Goal: Find specific page/section: Find specific page/section

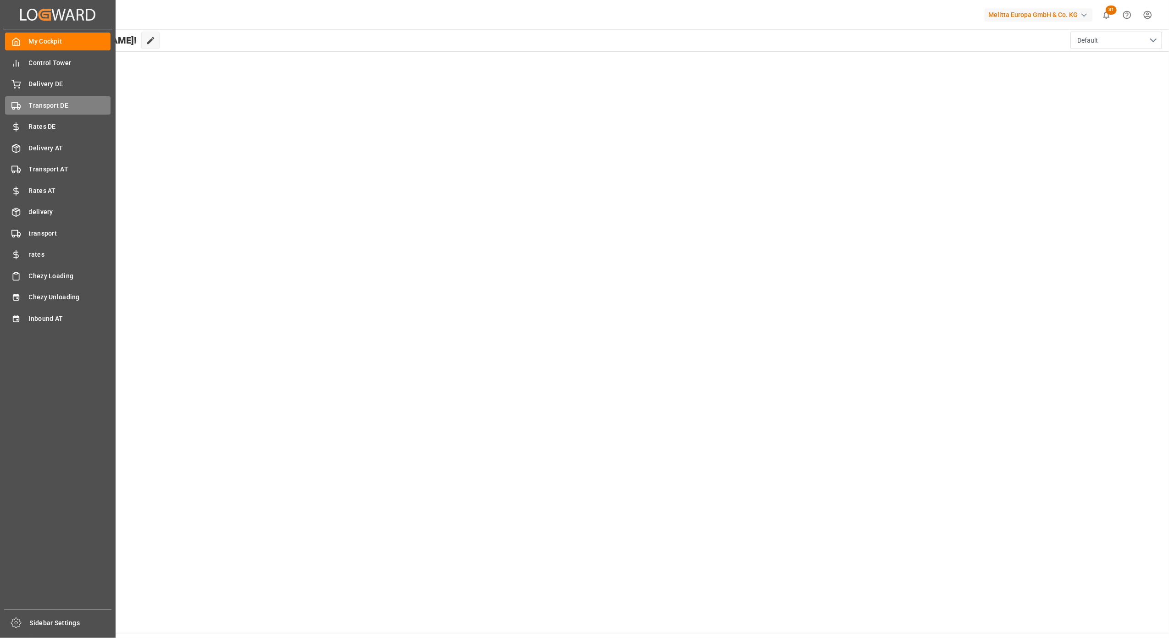
click at [19, 101] on icon at bounding box center [15, 105] width 9 height 9
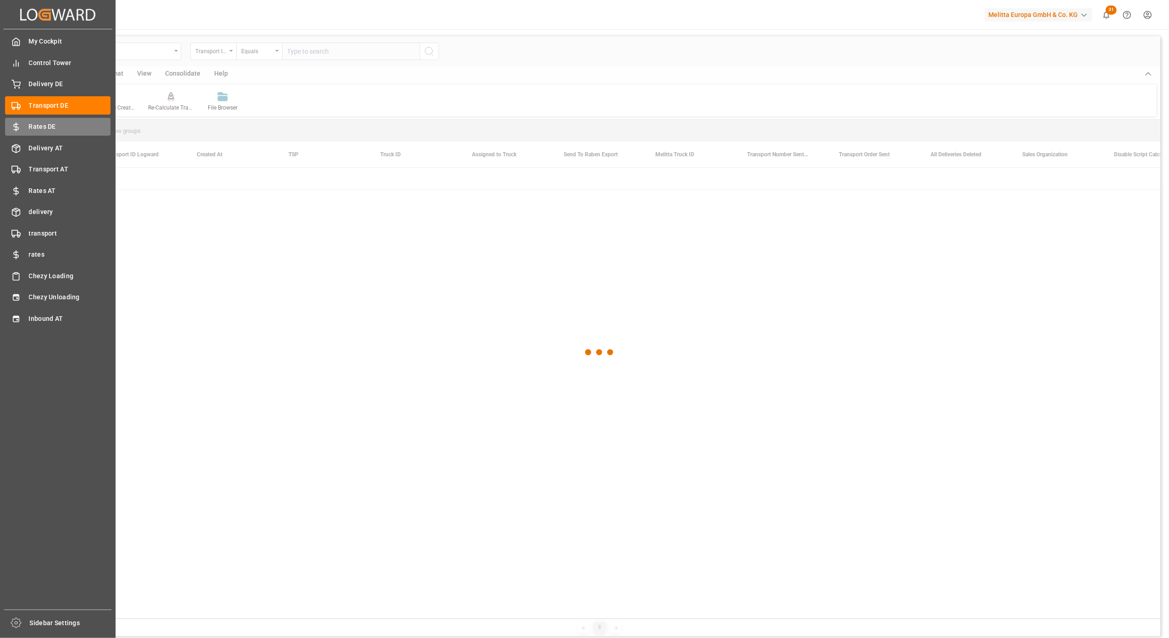
click at [29, 126] on span "Rates DE" at bounding box center [70, 127] width 82 height 10
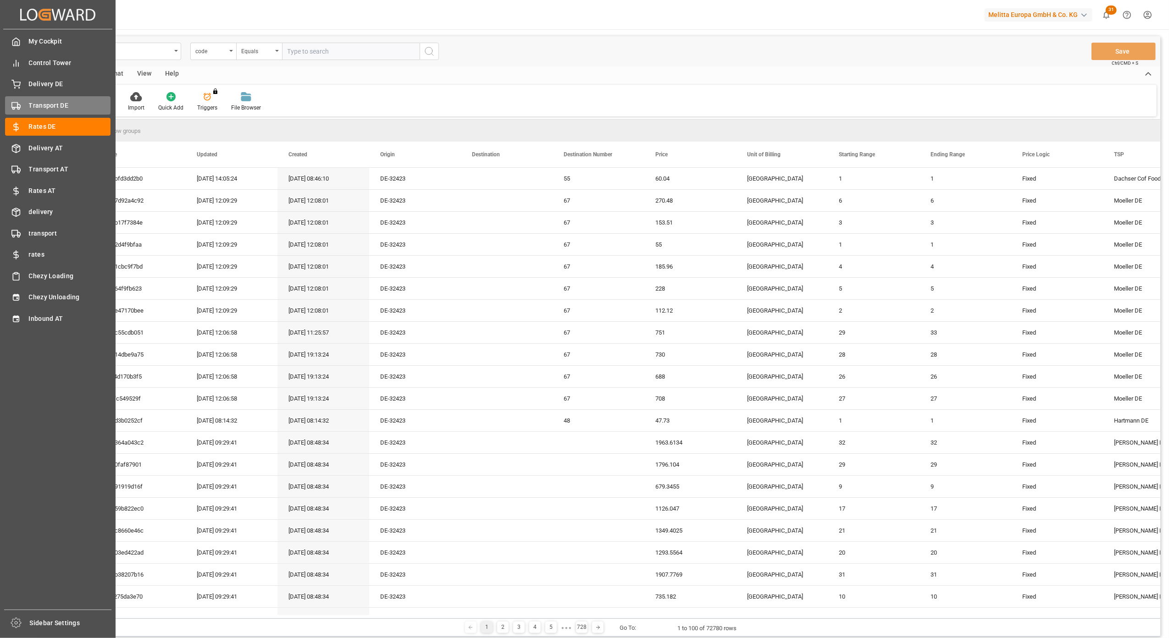
click at [29, 107] on span "Transport DE" at bounding box center [70, 106] width 82 height 10
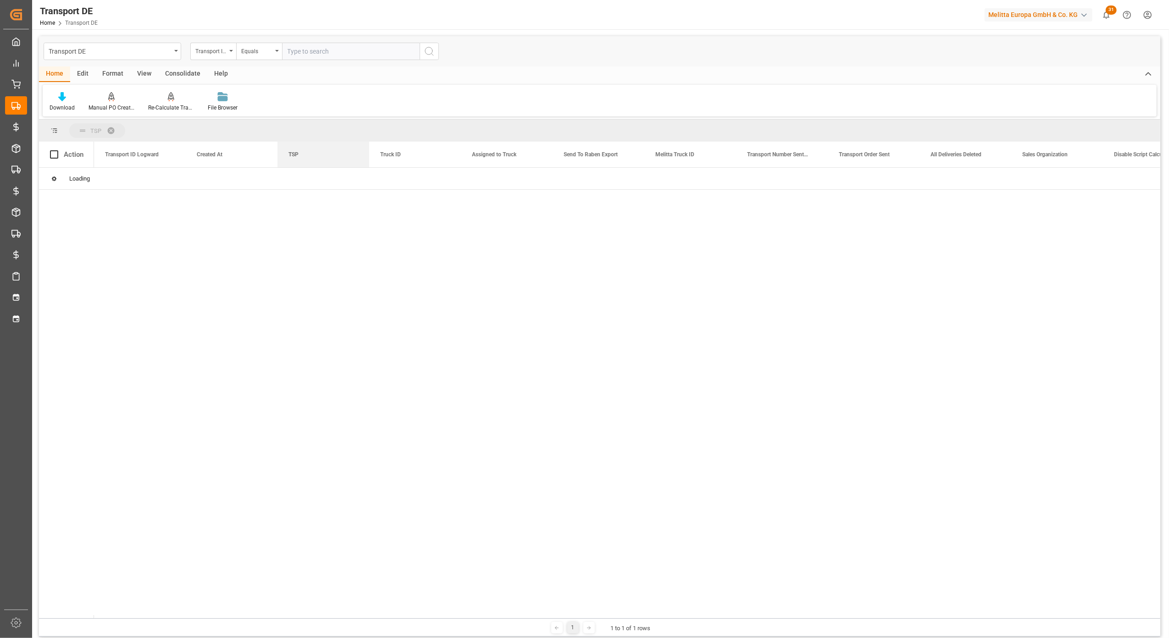
drag, startPoint x: 311, startPoint y: 149, endPoint x: 127, endPoint y: 126, distance: 185.4
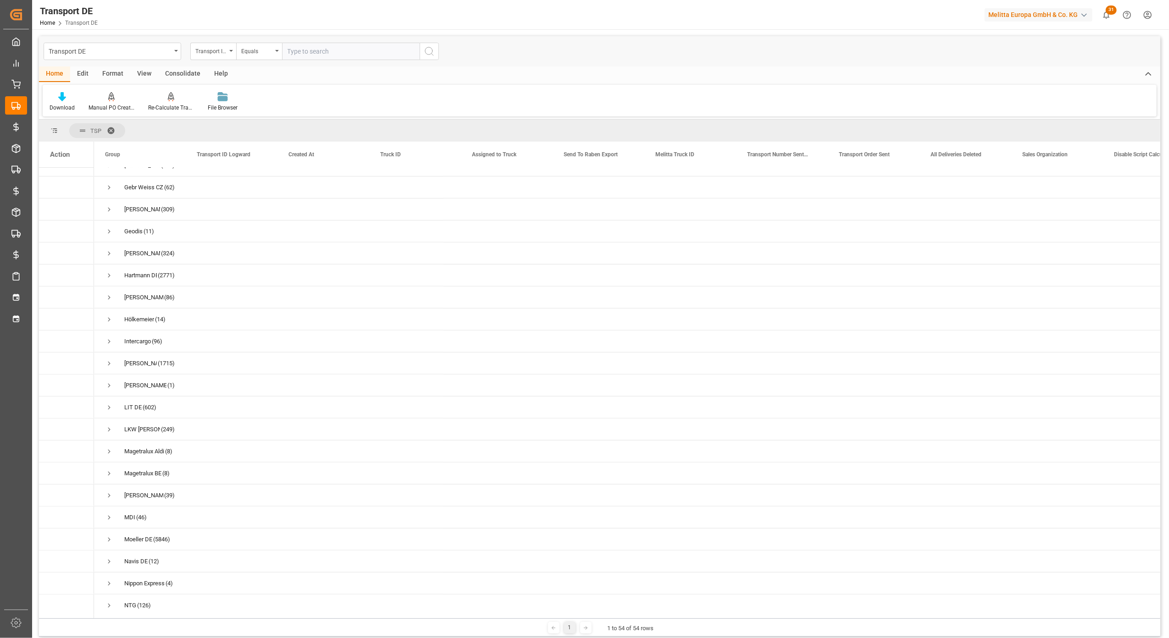
scroll to position [367, 0]
click at [109, 296] on span "Press SPACE to select this row." at bounding box center [109, 296] width 8 height 8
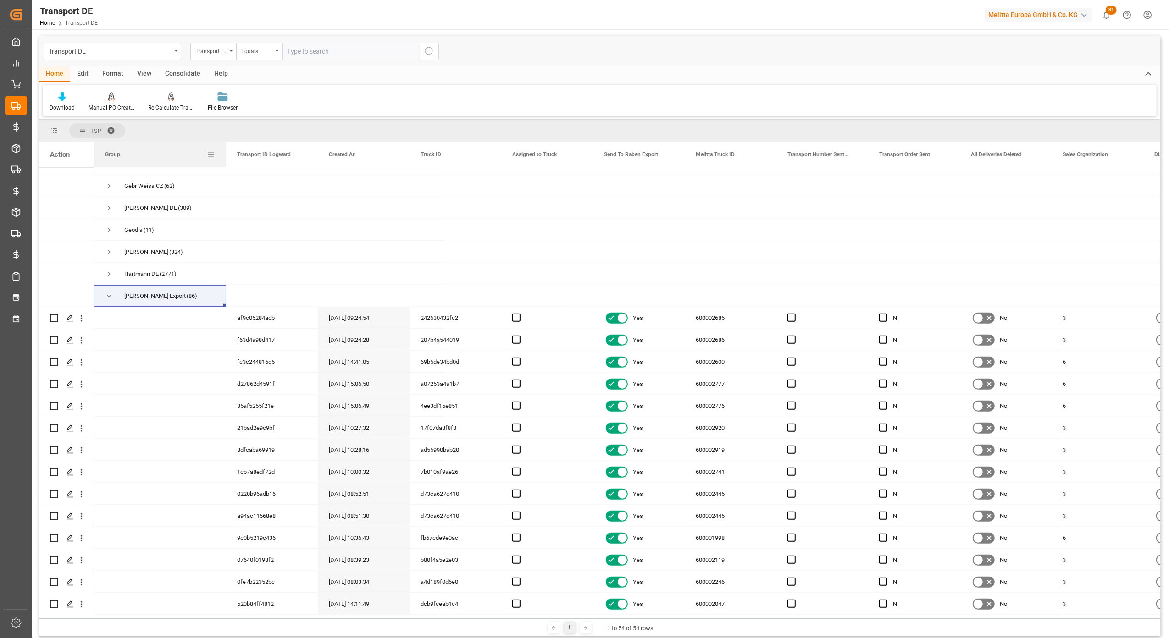
drag, startPoint x: 184, startPoint y: 152, endPoint x: 225, endPoint y: 152, distance: 40.3
click at [225, 152] on div at bounding box center [226, 155] width 4 height 26
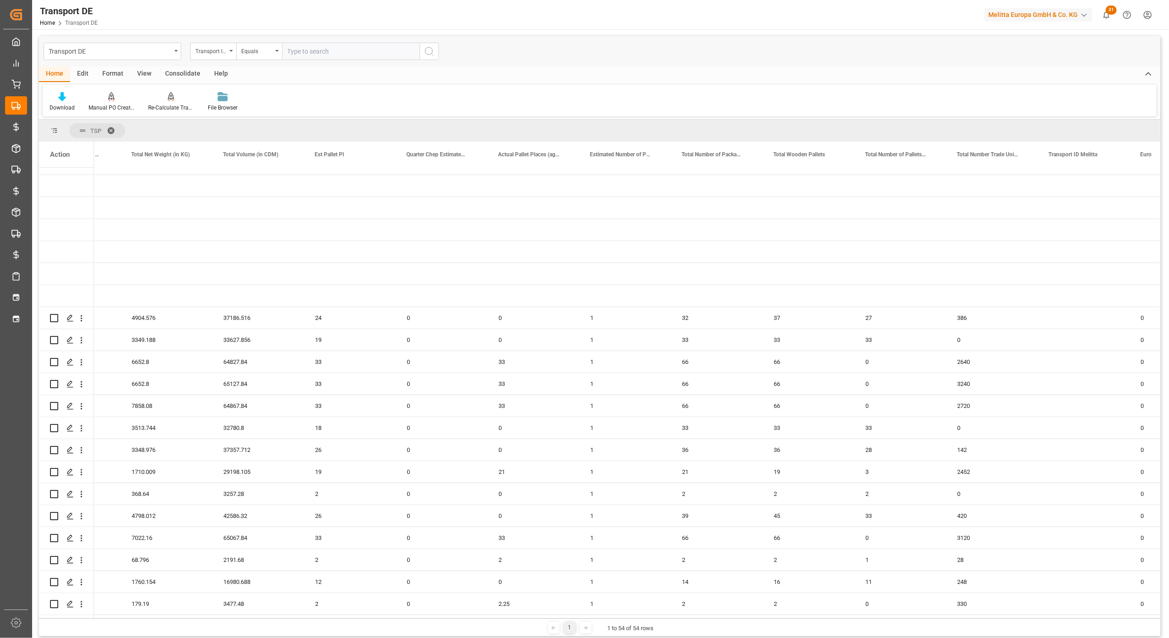
scroll to position [0, 0]
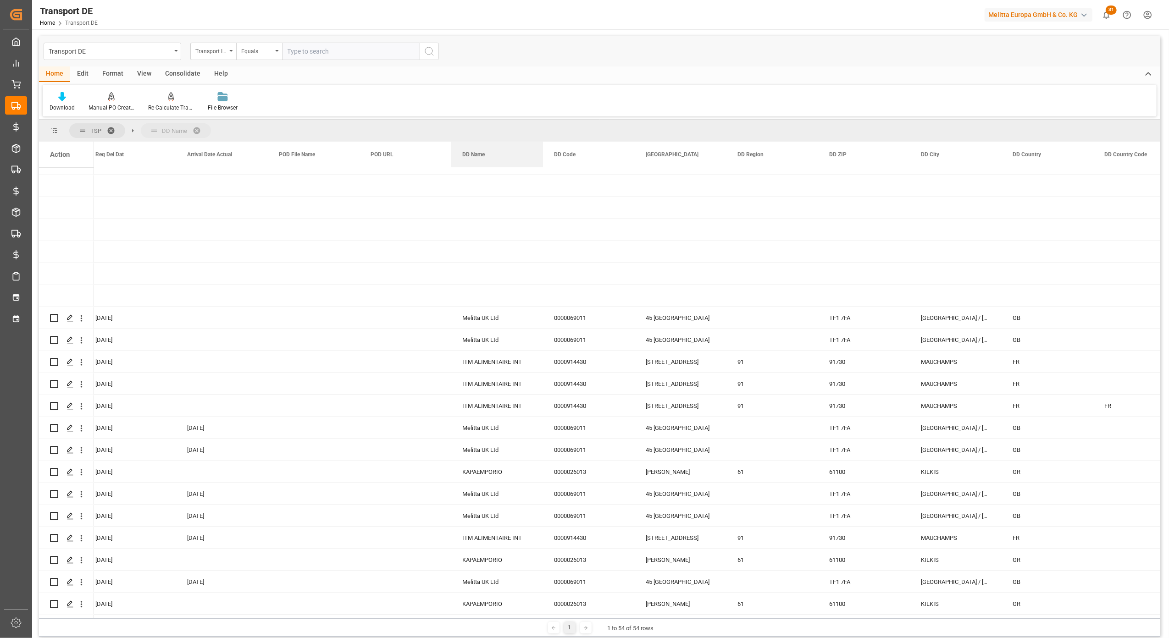
drag, startPoint x: 580, startPoint y: 150, endPoint x: 248, endPoint y: 128, distance: 332.2
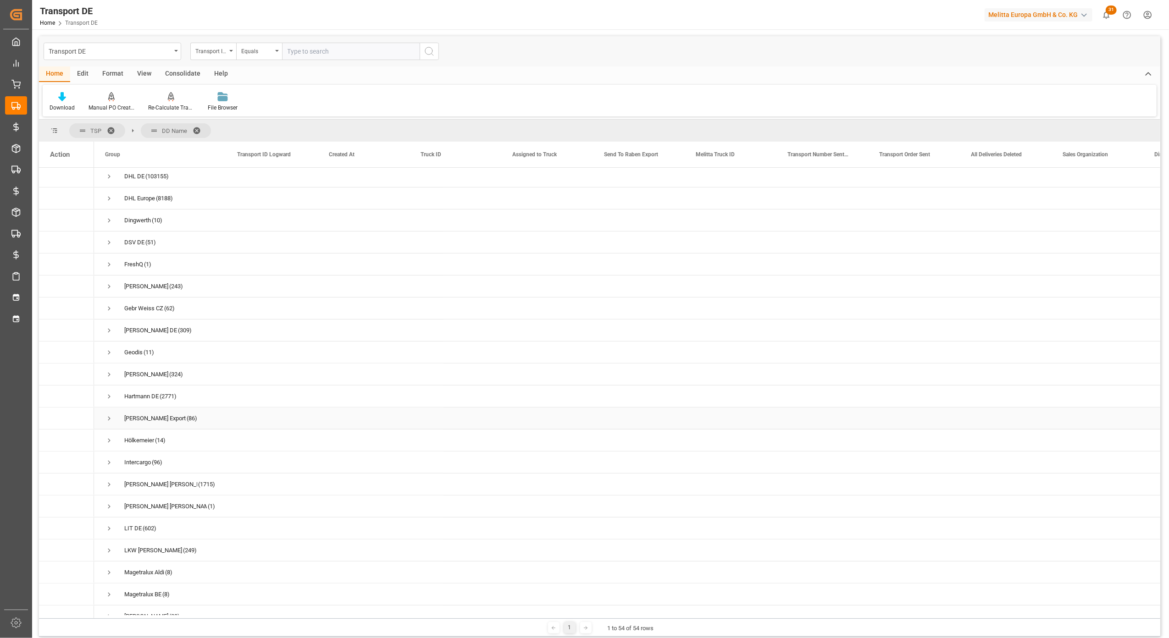
click at [114, 420] on span "[PERSON_NAME] Export (86)" at bounding box center [160, 418] width 110 height 21
click at [107, 417] on span "Press SPACE to select this row." at bounding box center [109, 418] width 8 height 8
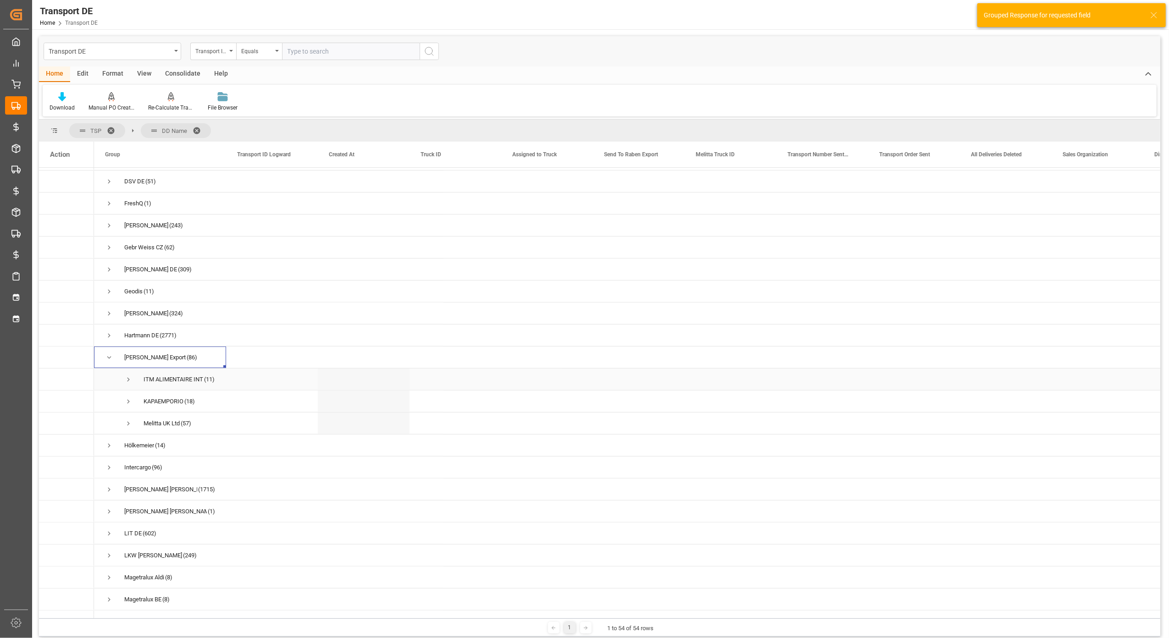
click at [126, 376] on span "Press SPACE to select this row." at bounding box center [128, 379] width 8 height 8
